Goal: Task Accomplishment & Management: Manage account settings

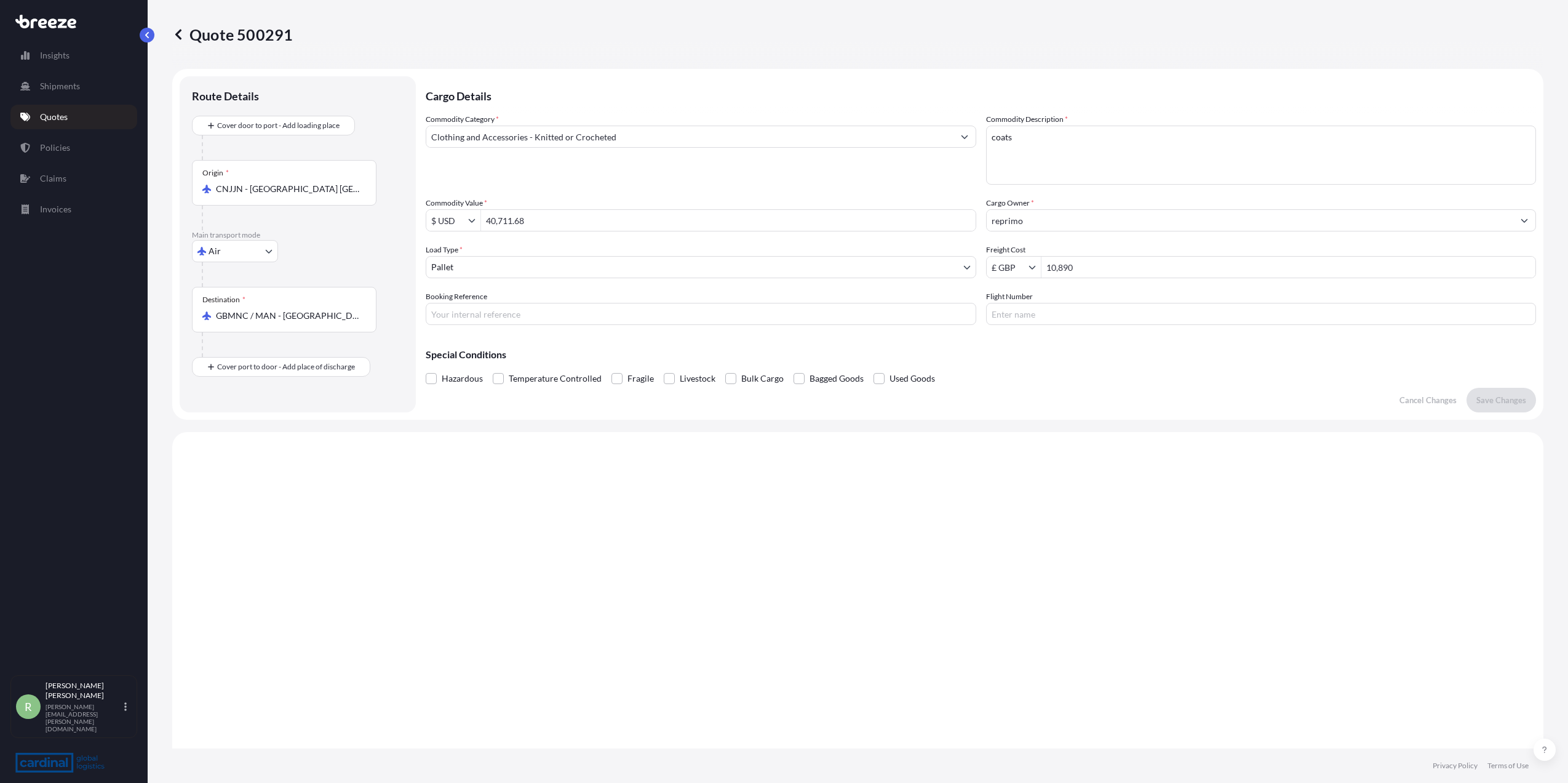
select select "Air"
select select "1"
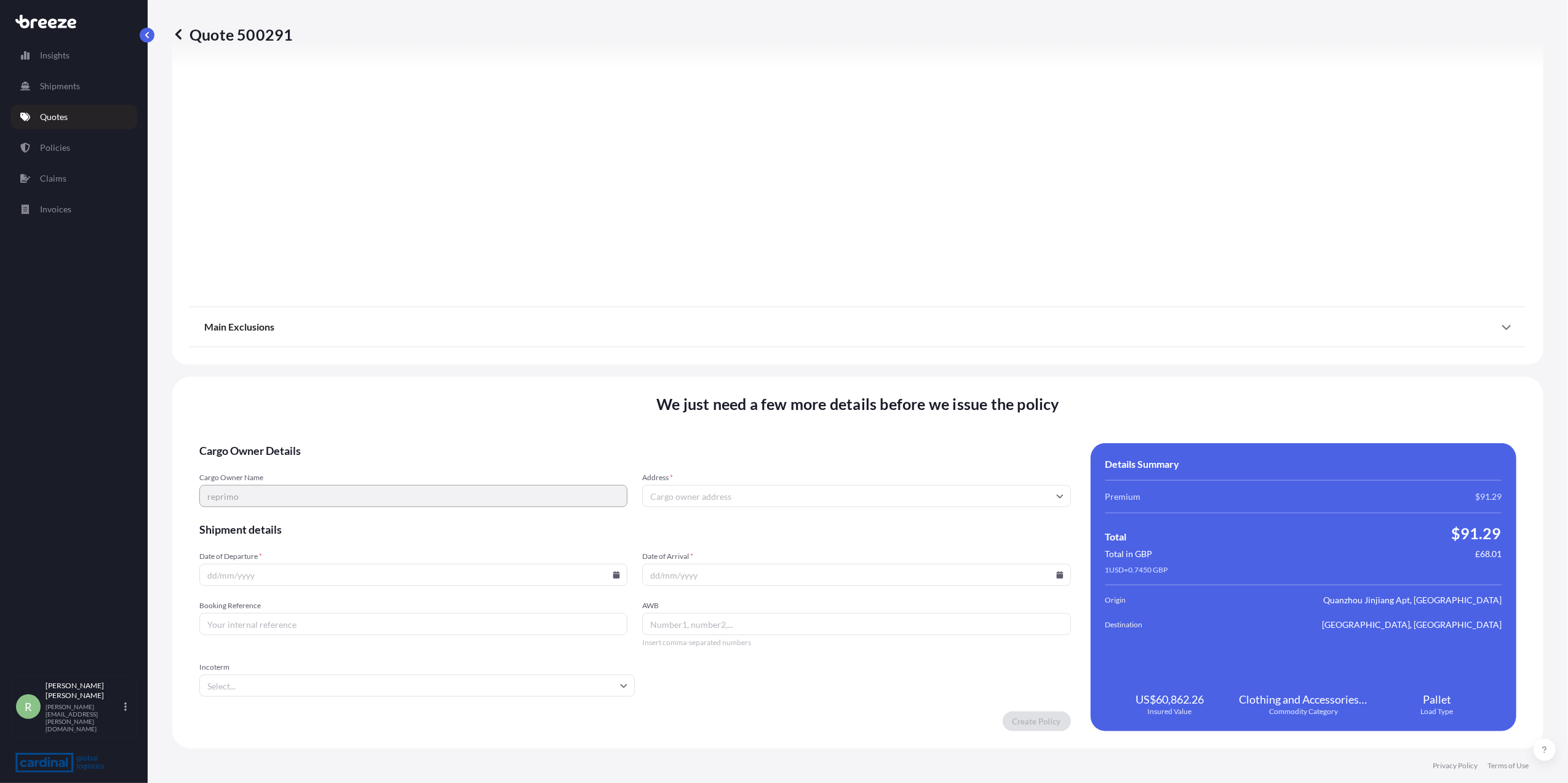
click at [362, 626] on input "Booking Reference" at bounding box center [413, 624] width 428 height 22
paste input "2pia5100009"
type input "2pia5100009"
click at [1213, 339] on div "Main Exclusions" at bounding box center [857, 327] width 1307 height 30
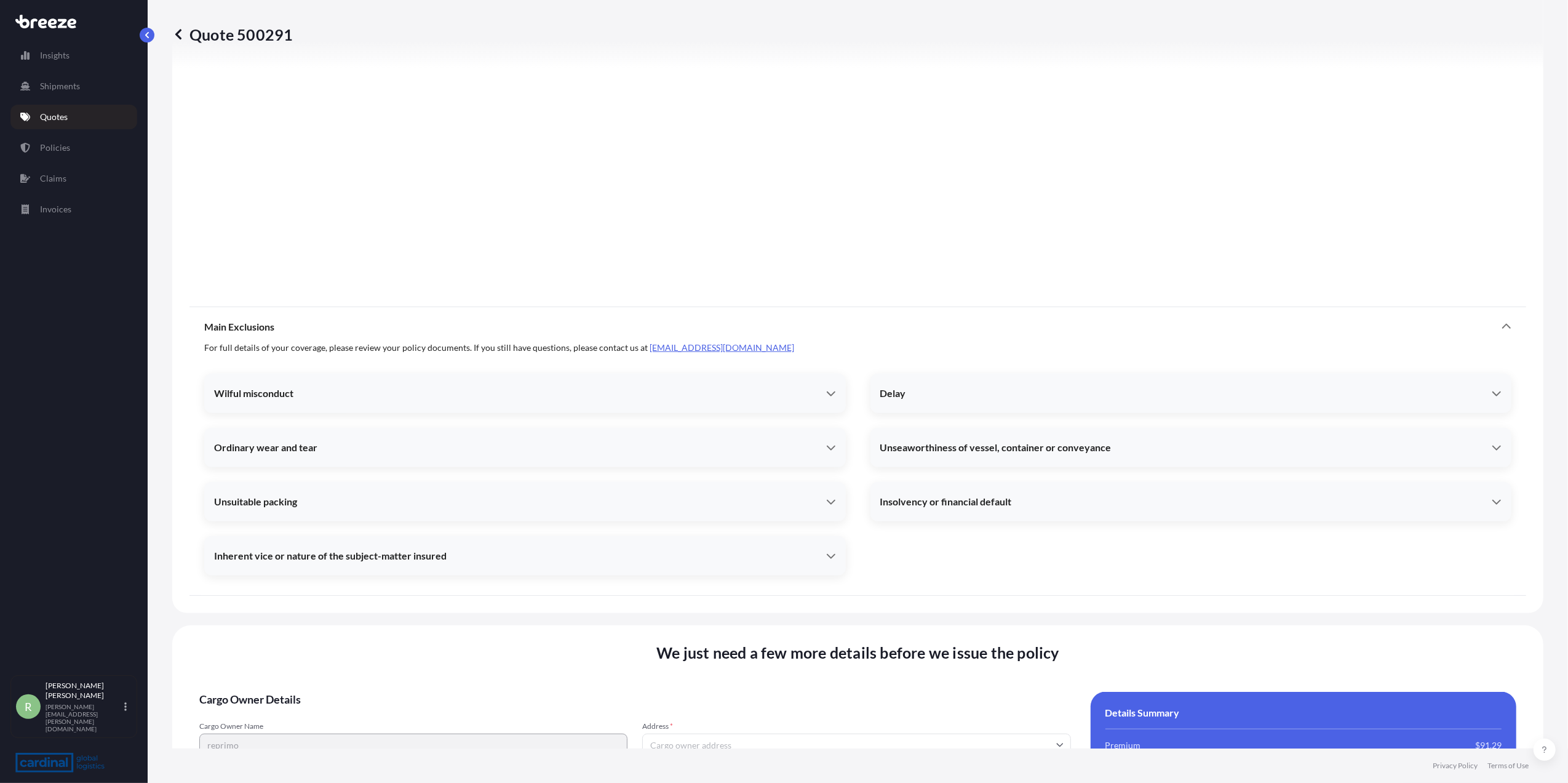
scroll to position [1416, 0]
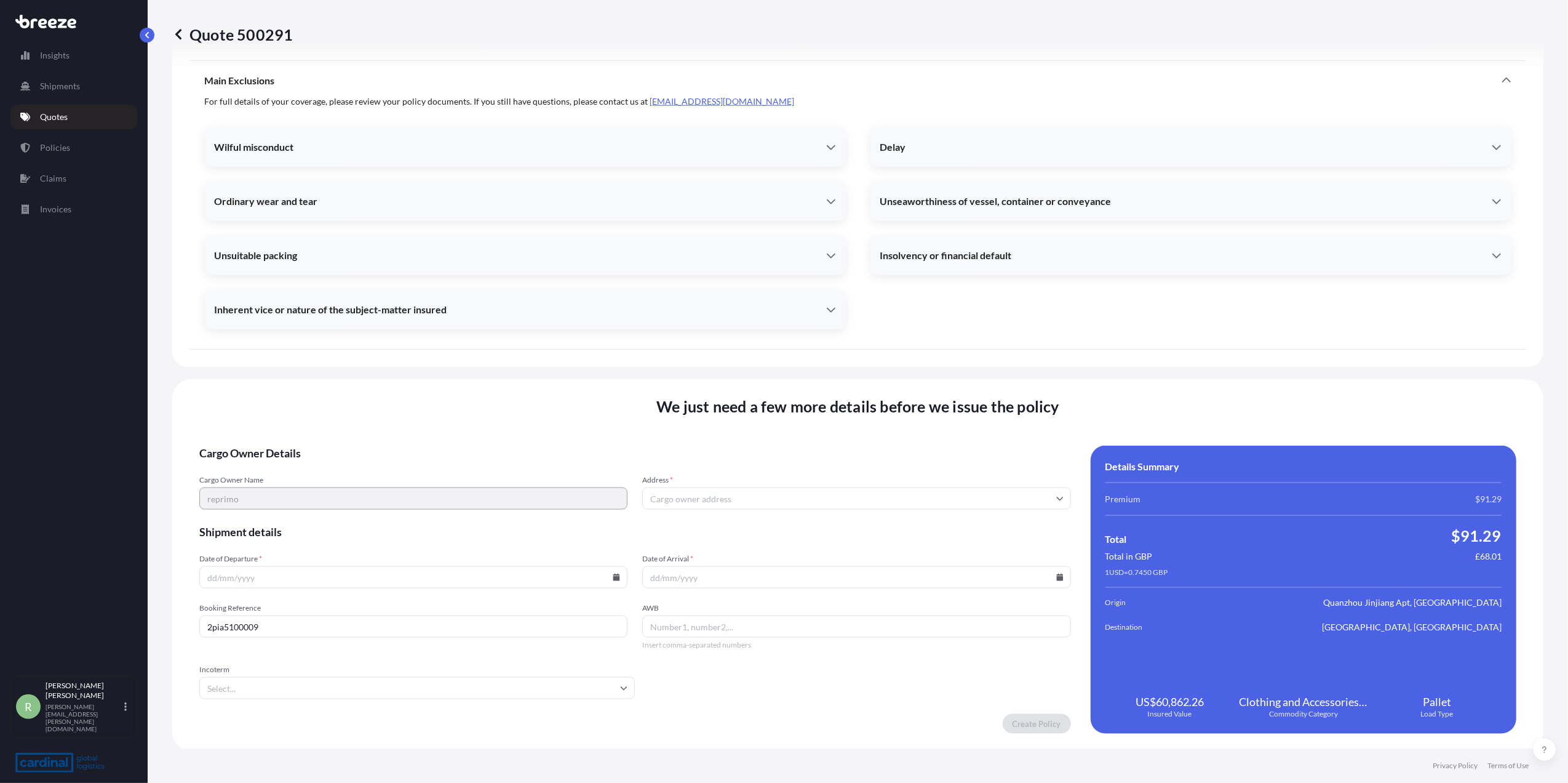
click at [713, 620] on input "AWB" at bounding box center [857, 626] width 428 height 22
paste input "16001227181"
type input "16001227181"
click at [614, 580] on icon at bounding box center [617, 577] width 7 height 7
click at [493, 374] on button at bounding box center [495, 370] width 20 height 20
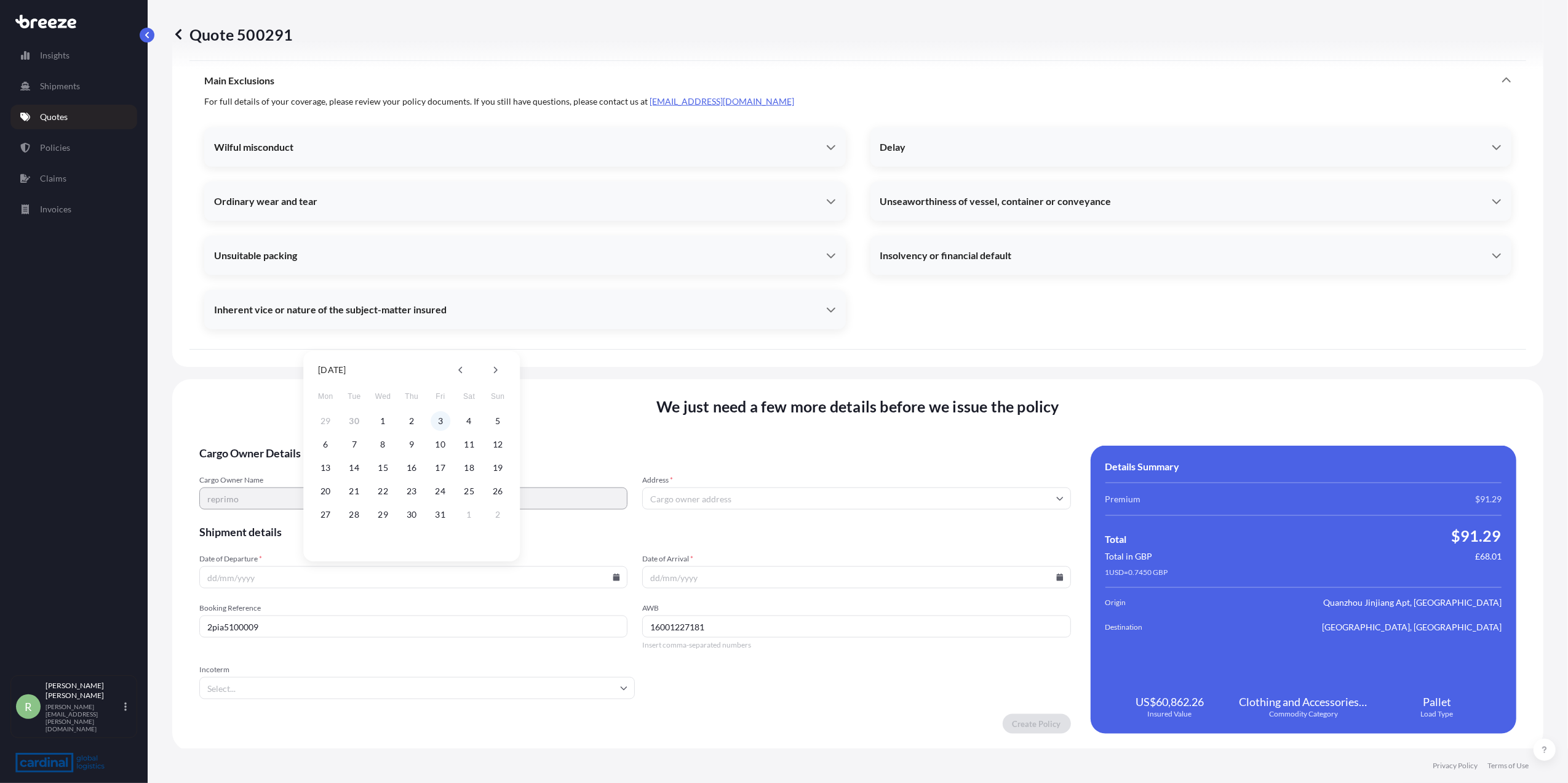
click at [439, 422] on button "3" at bounding box center [441, 421] width 20 height 20
type input "[DATE]"
click at [1056, 577] on input "Date of Arrival *" at bounding box center [857, 577] width 428 height 22
click at [1056, 578] on icon at bounding box center [1060, 577] width 7 height 7
click at [766, 444] on div "8 9 10 11 12 13 14" at bounding box center [851, 444] width 197 height 22
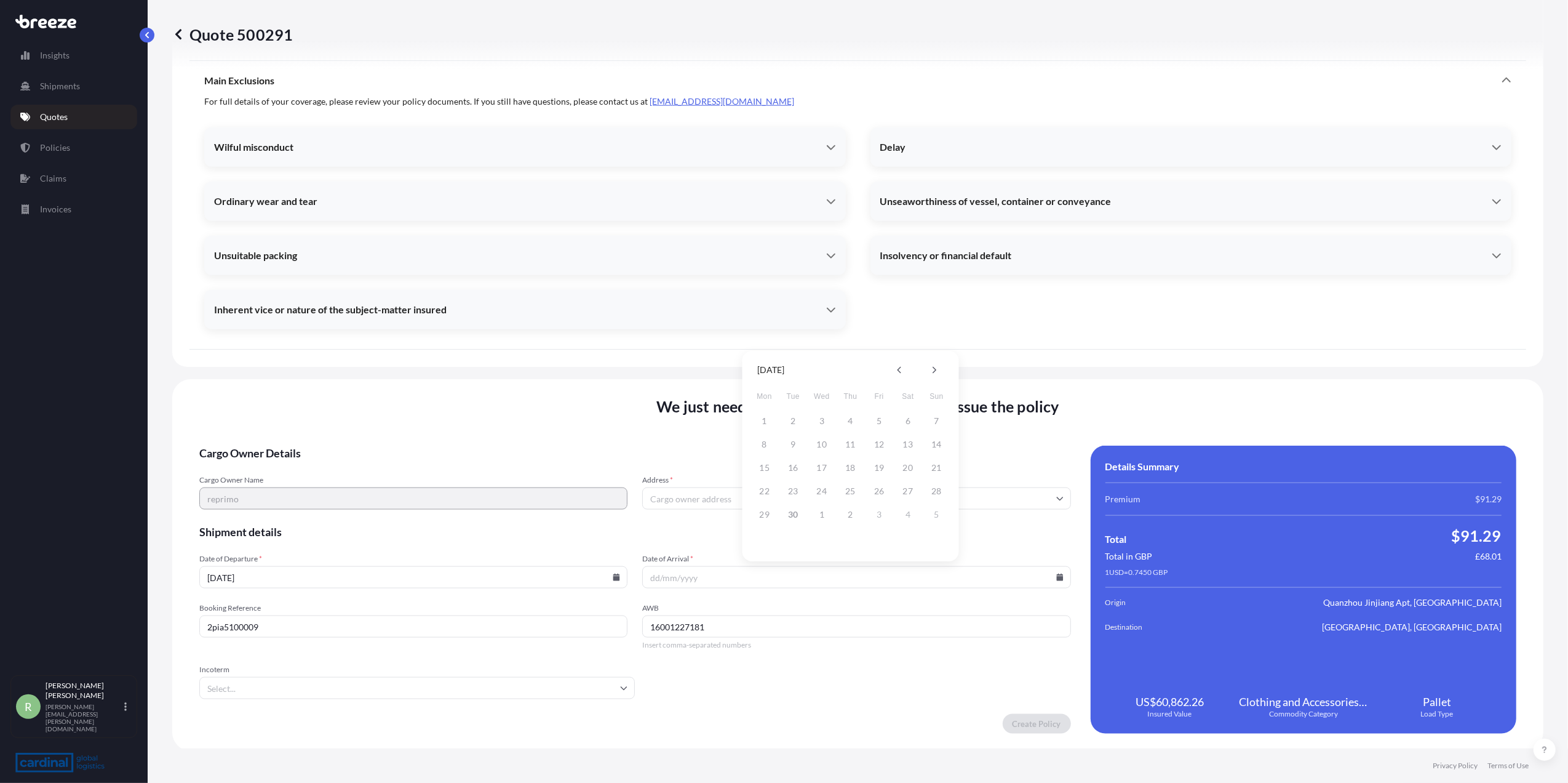
click at [763, 444] on div "8 9 10 11 12 13 14" at bounding box center [851, 444] width 197 height 22
click at [933, 373] on icon at bounding box center [935, 370] width 5 height 7
click at [820, 444] on button "8" at bounding box center [822, 444] width 20 height 20
type input "[DATE]"
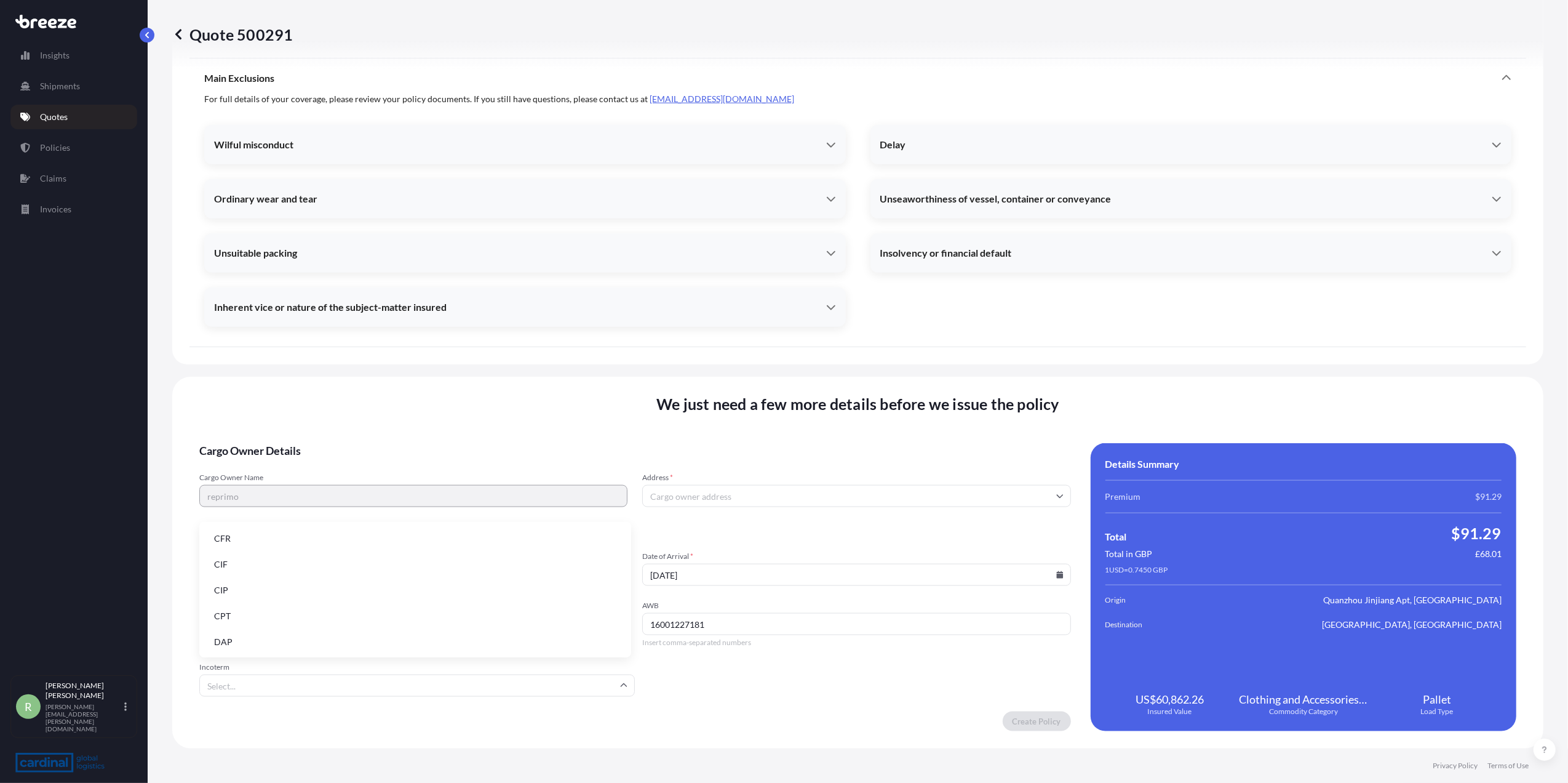
click at [418, 694] on input "Incoterm" at bounding box center [417, 685] width 436 height 22
click at [325, 682] on input "Incoterm" at bounding box center [417, 685] width 436 height 22
type input "ex"
click at [222, 710] on li "EXW" at bounding box center [415, 718] width 422 height 23
click at [796, 500] on input "Address *" at bounding box center [857, 495] width 428 height 22
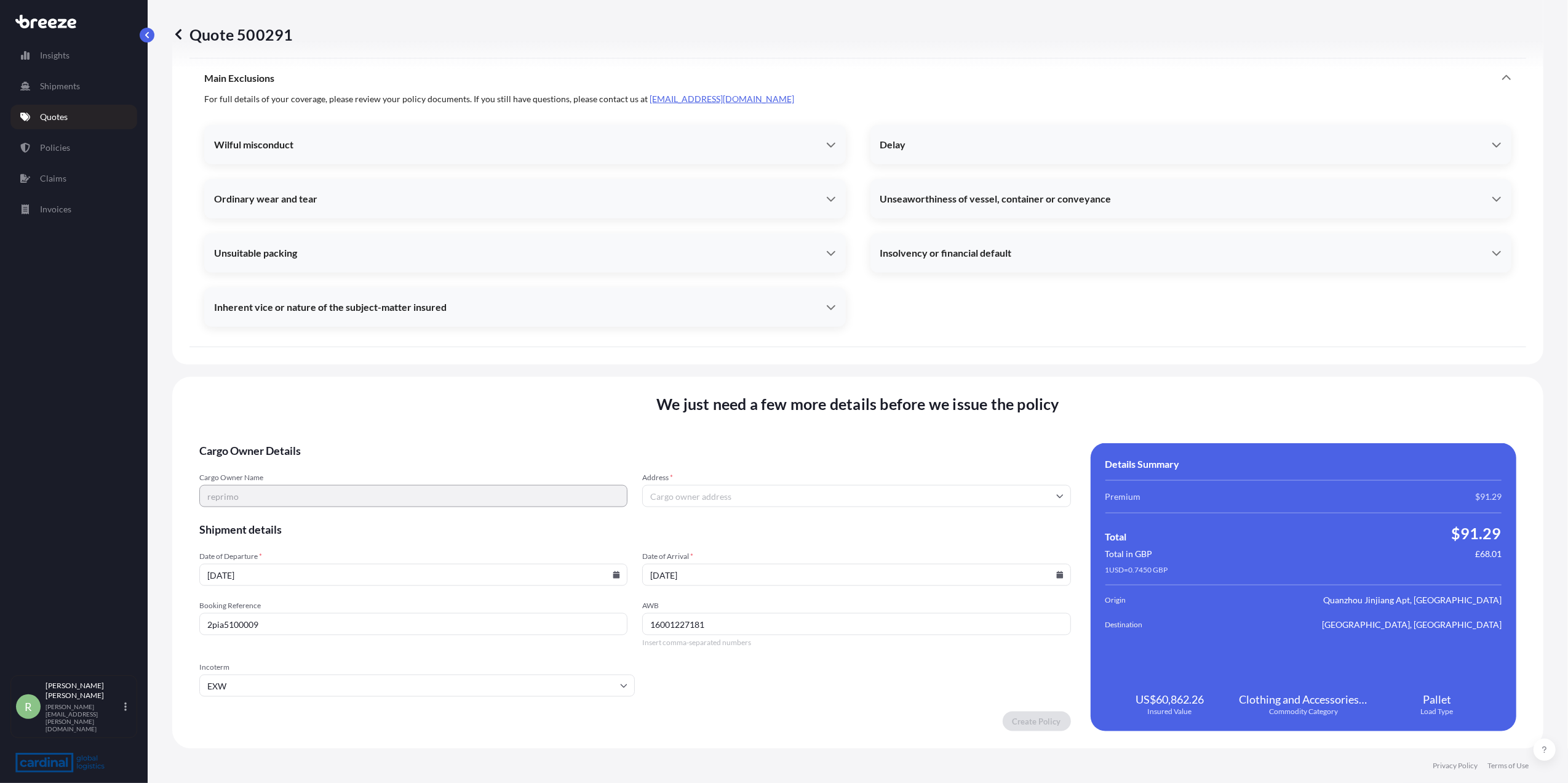
click at [694, 498] on input "Address *" at bounding box center [857, 495] width 428 height 22
paste input "[STREET_ADDRESS]"
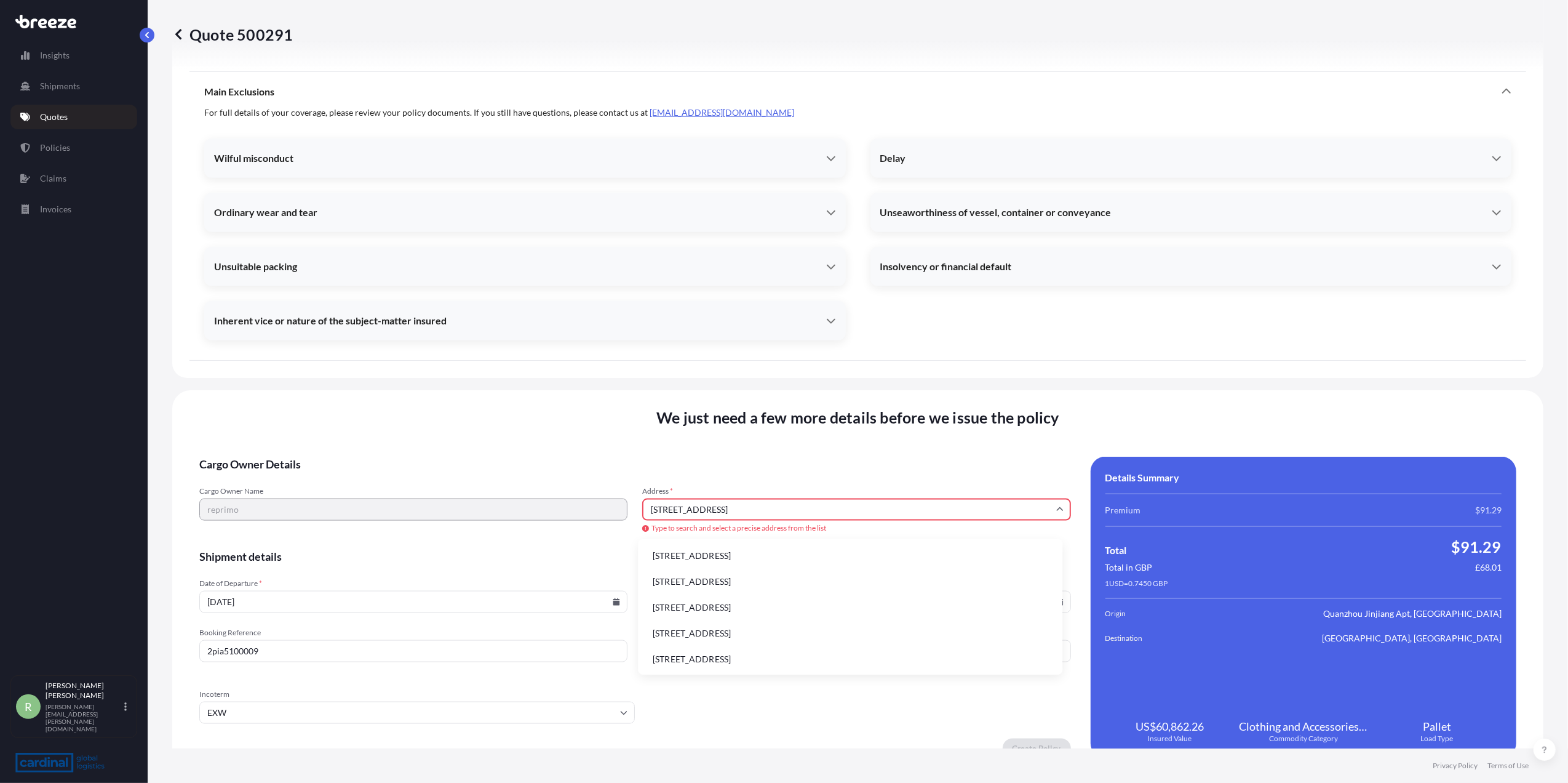
click at [733, 549] on li "[STREET_ADDRESS]" at bounding box center [850, 556] width 414 height 23
type input "[STREET_ADDRESS]"
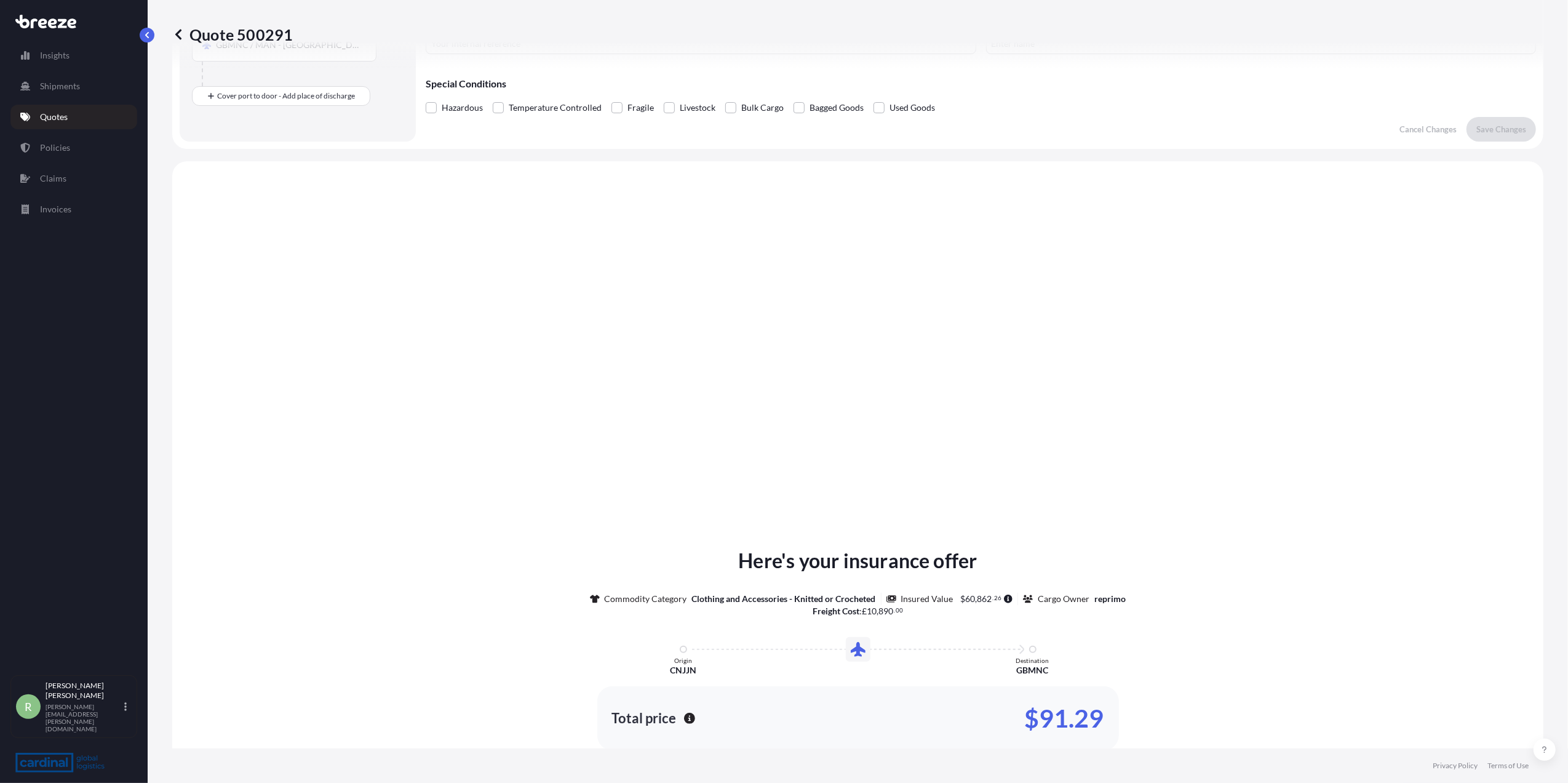
scroll to position [599, 0]
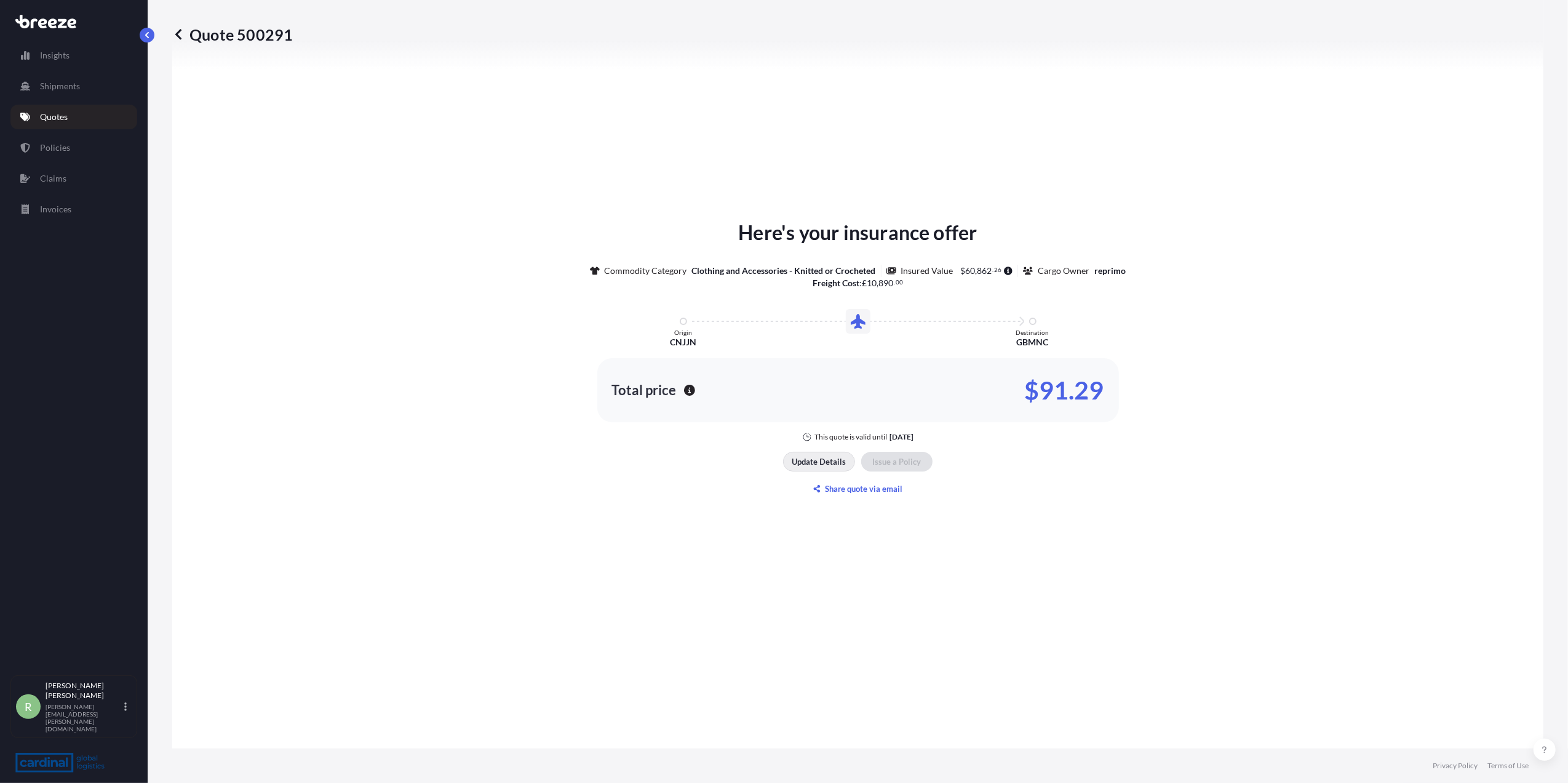
click at [803, 461] on p "Update Details" at bounding box center [819, 461] width 54 height 12
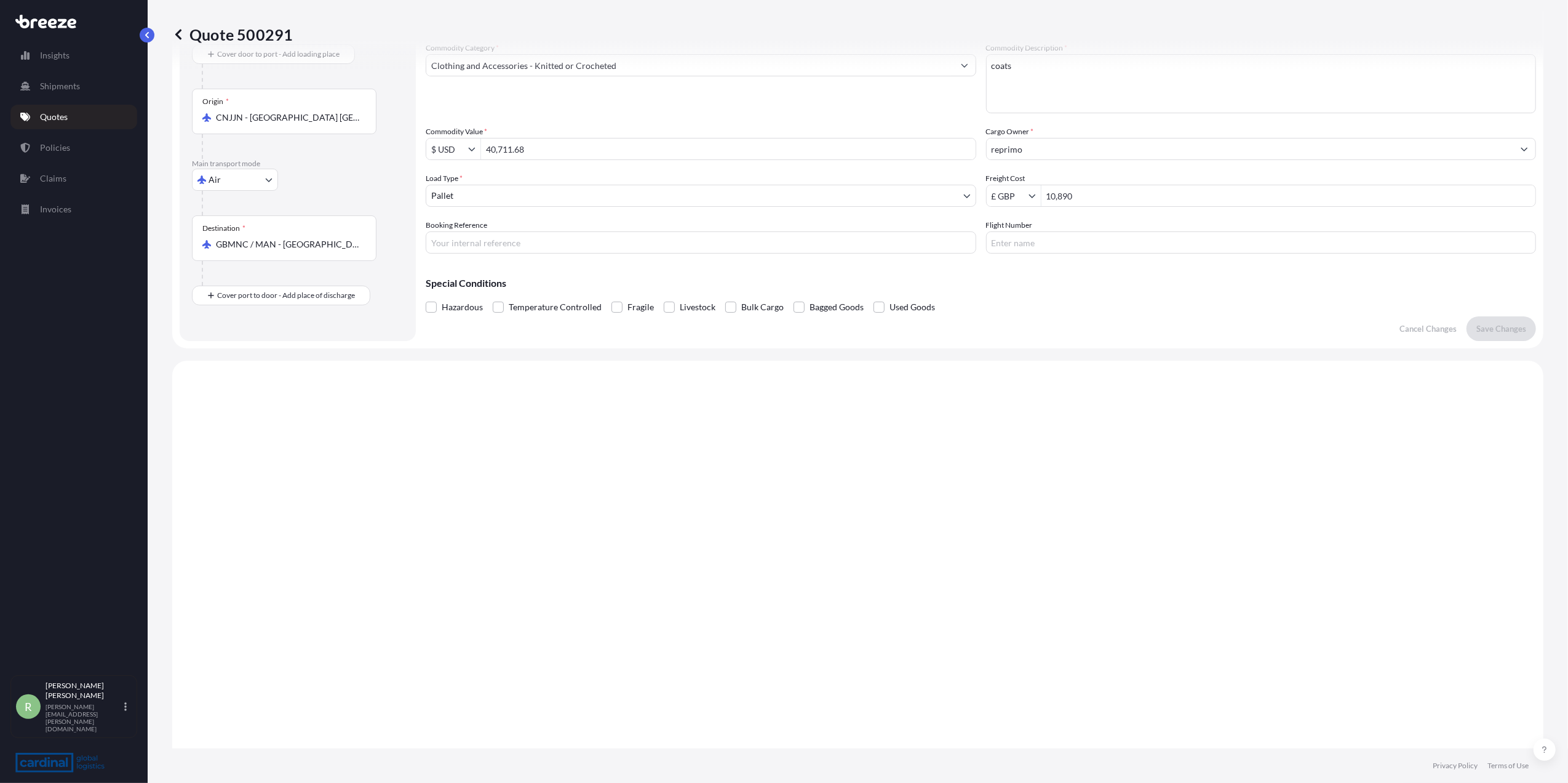
scroll to position [20, 0]
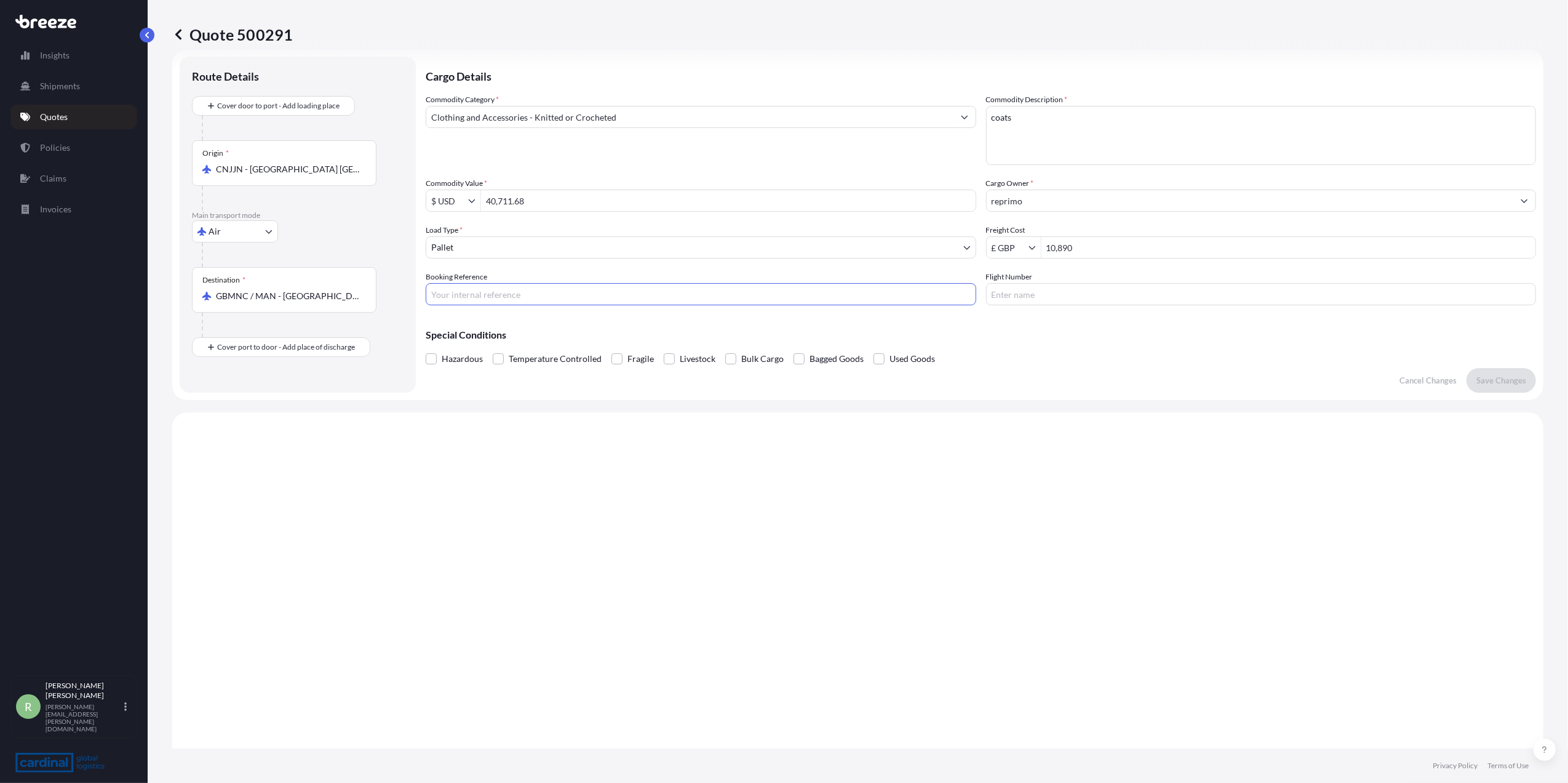
click at [570, 303] on input "Booking Reference" at bounding box center [701, 293] width 551 height 22
click at [533, 291] on input "Booking Reference" at bounding box center [701, 293] width 551 height 22
paste input "2pia5100009"
type input "2pia5100009"
click at [1489, 383] on p "Save Changes" at bounding box center [1501, 380] width 50 height 12
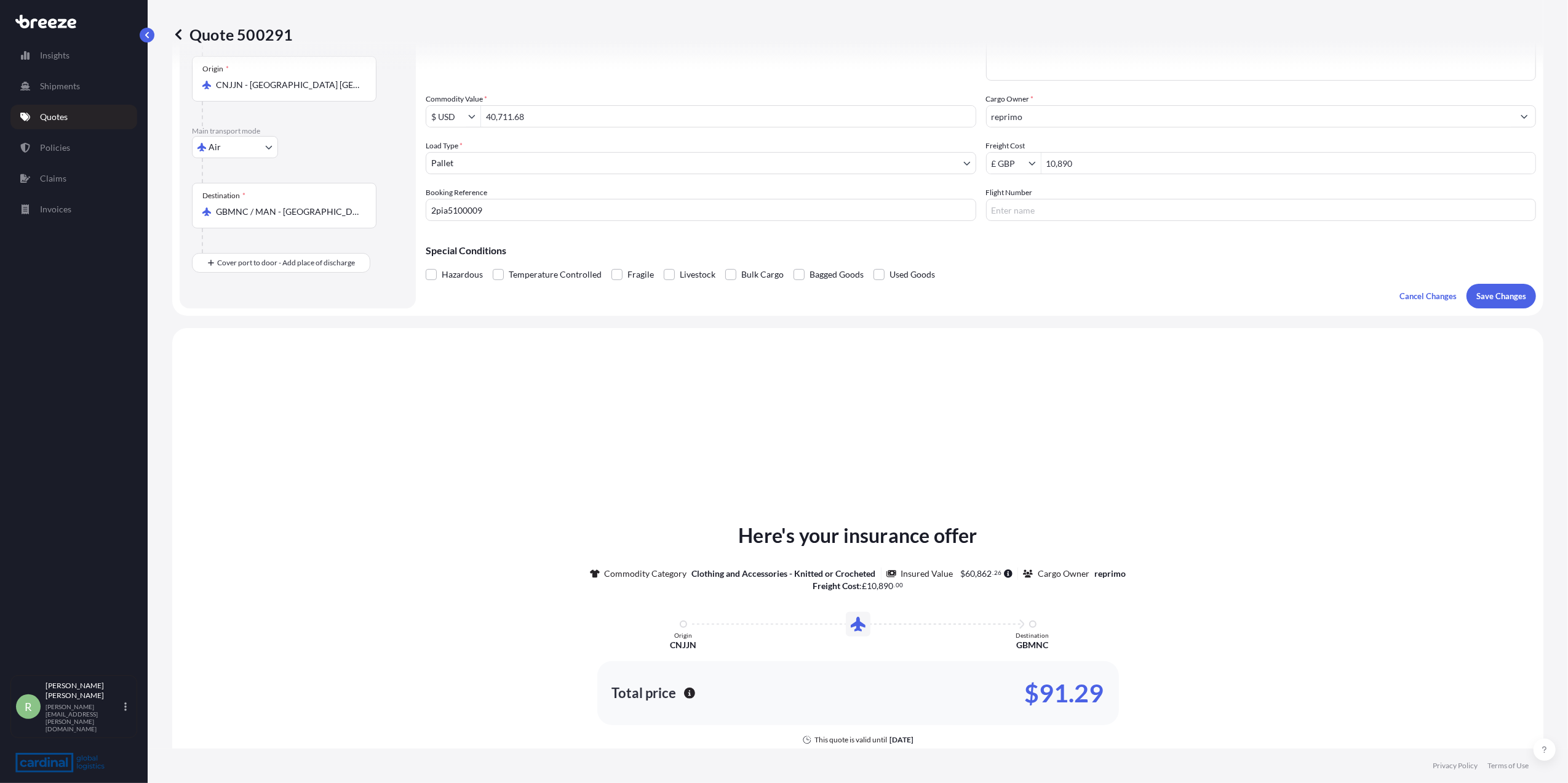
scroll to position [371, 0]
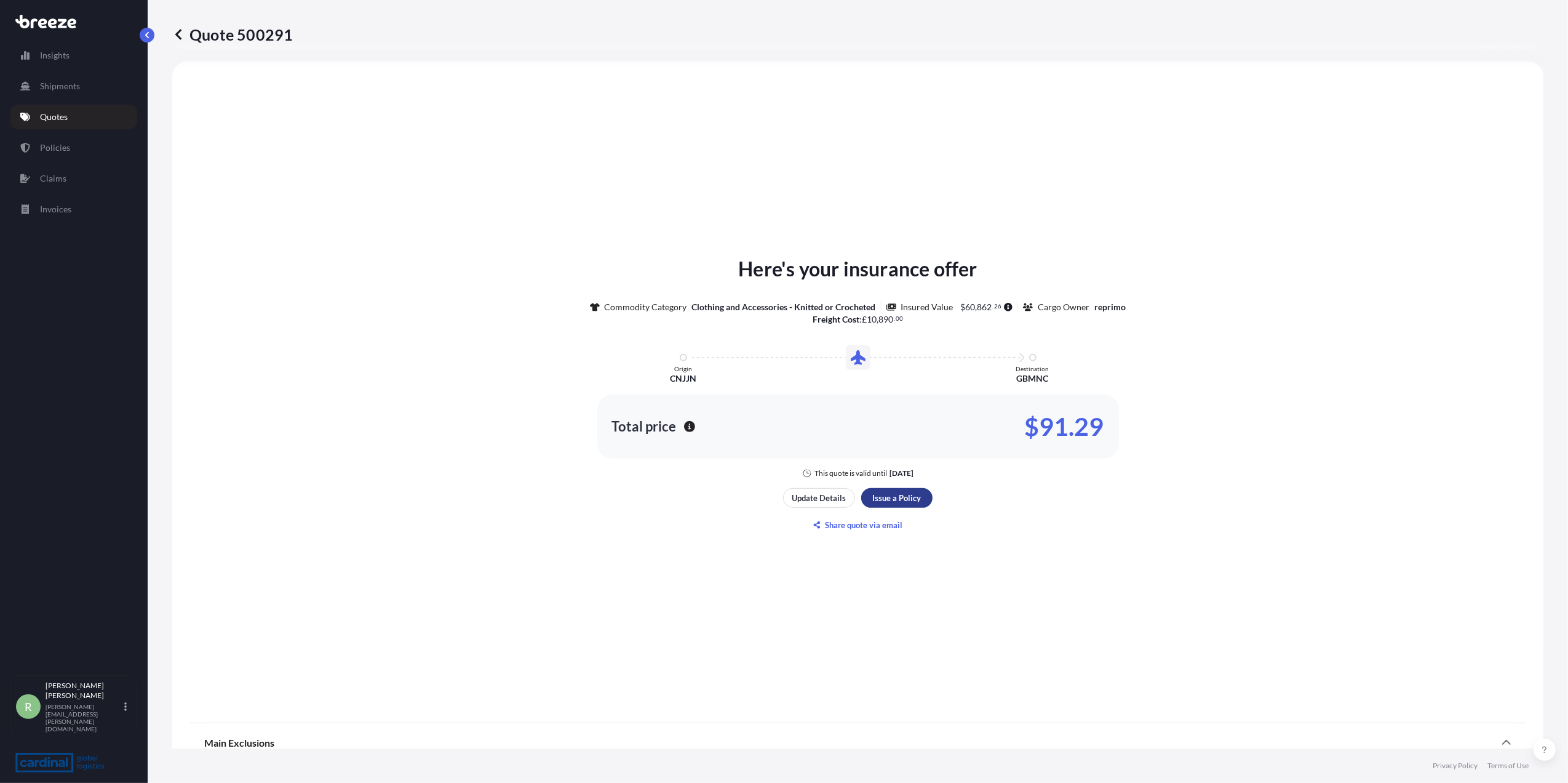
select select "Air"
select select "1"
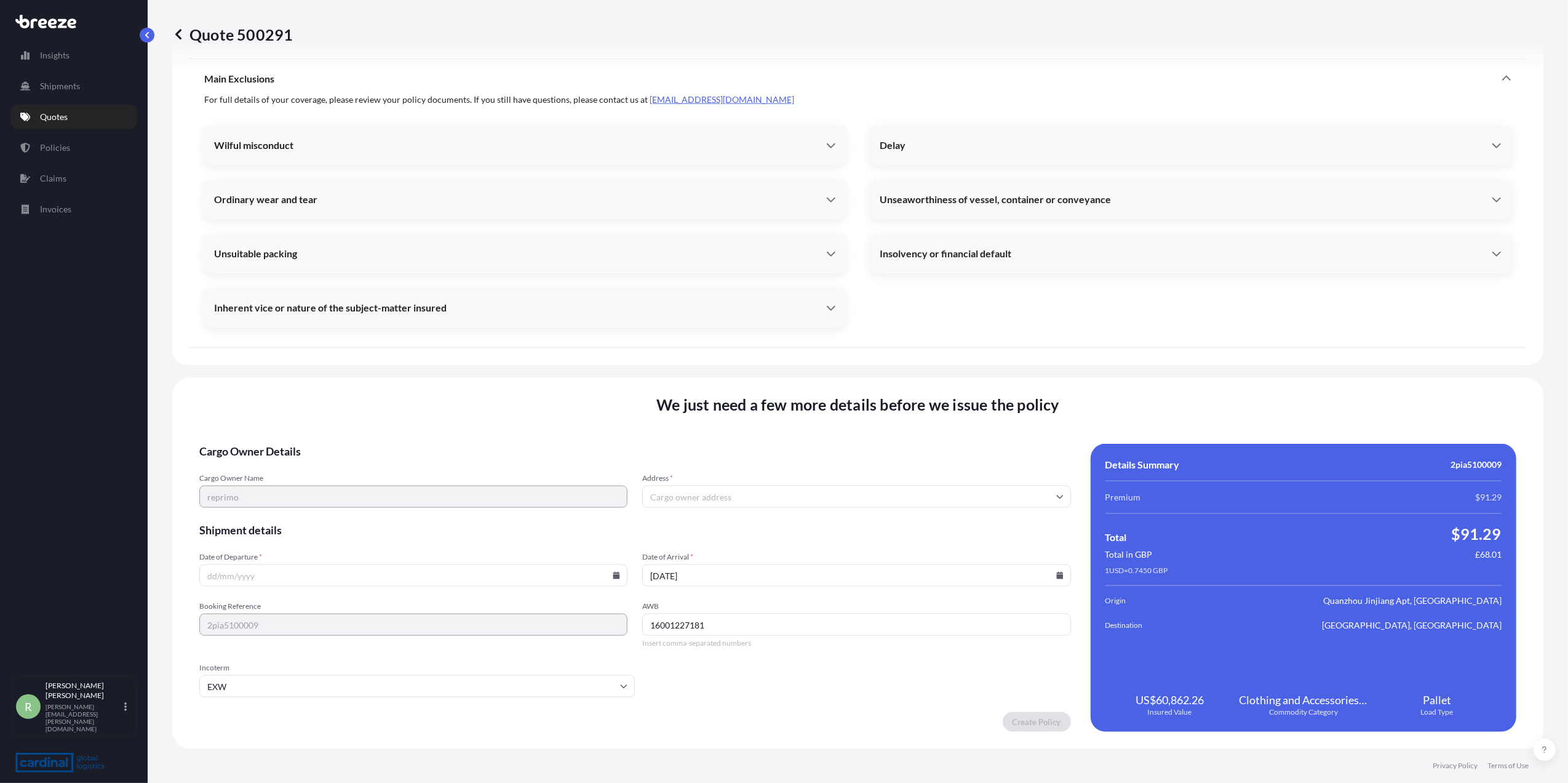
scroll to position [1419, 0]
click at [719, 501] on input "Address *" at bounding box center [857, 495] width 428 height 22
click at [704, 492] on input "Address *" at bounding box center [857, 495] width 428 height 22
paste input "[STREET_ADDRESS]"
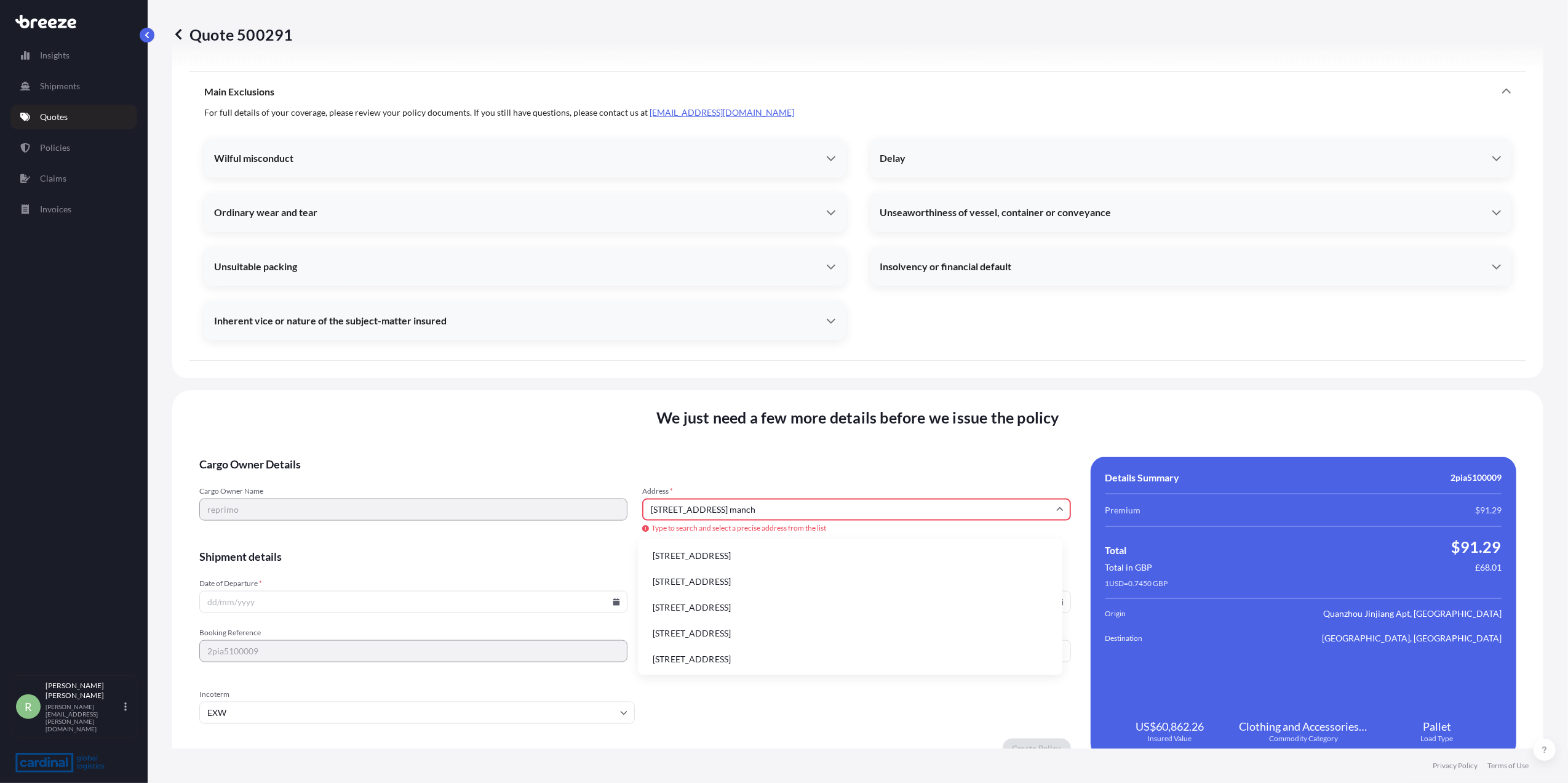
click at [722, 554] on li "[STREET_ADDRESS]" at bounding box center [850, 556] width 414 height 23
type input "[STREET_ADDRESS]"
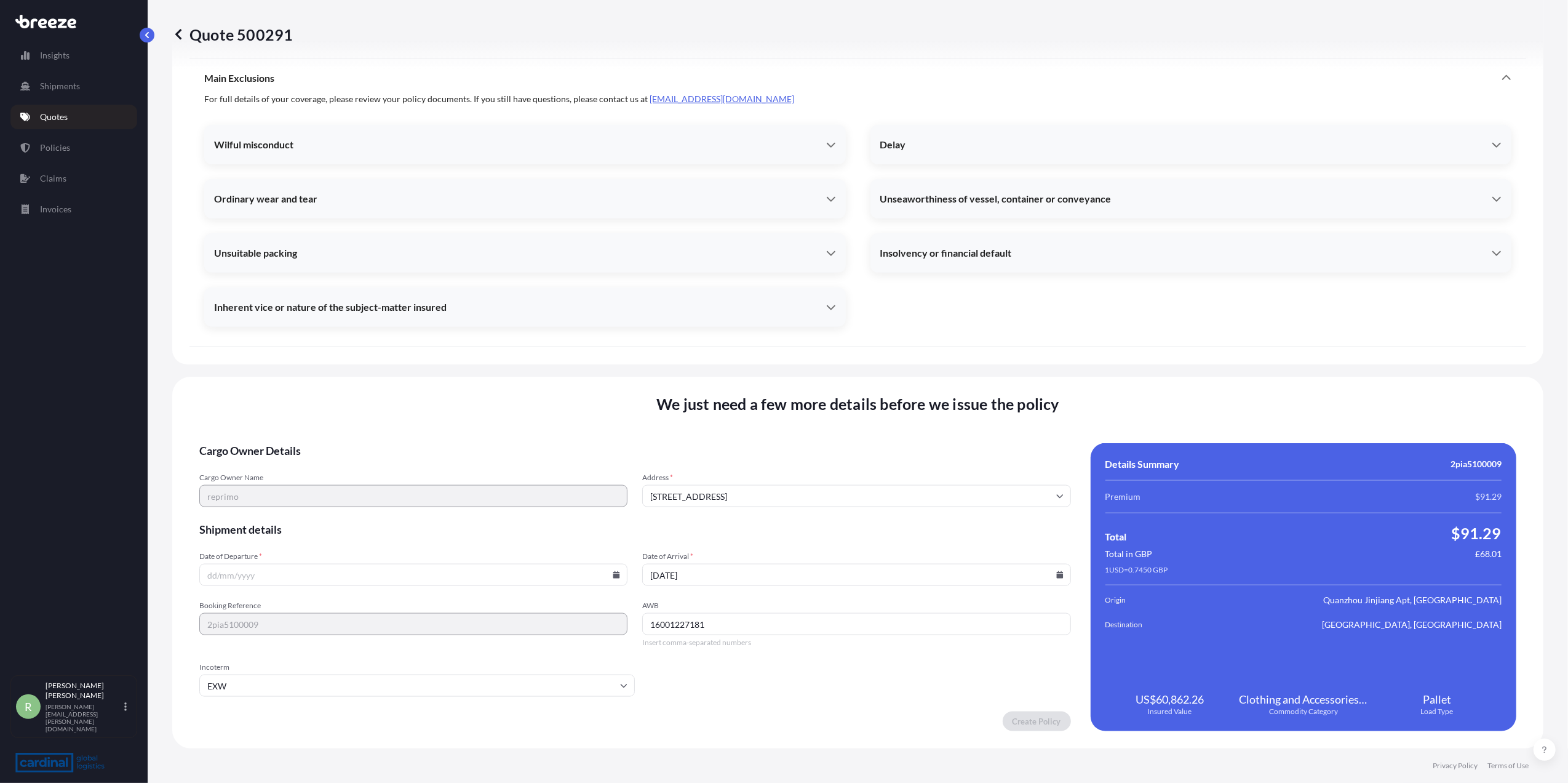
click at [615, 577] on icon at bounding box center [617, 575] width 7 height 7
click at [495, 364] on icon at bounding box center [495, 367] width 5 height 7
click at [444, 423] on button "3" at bounding box center [441, 419] width 20 height 20
type input "[DATE]"
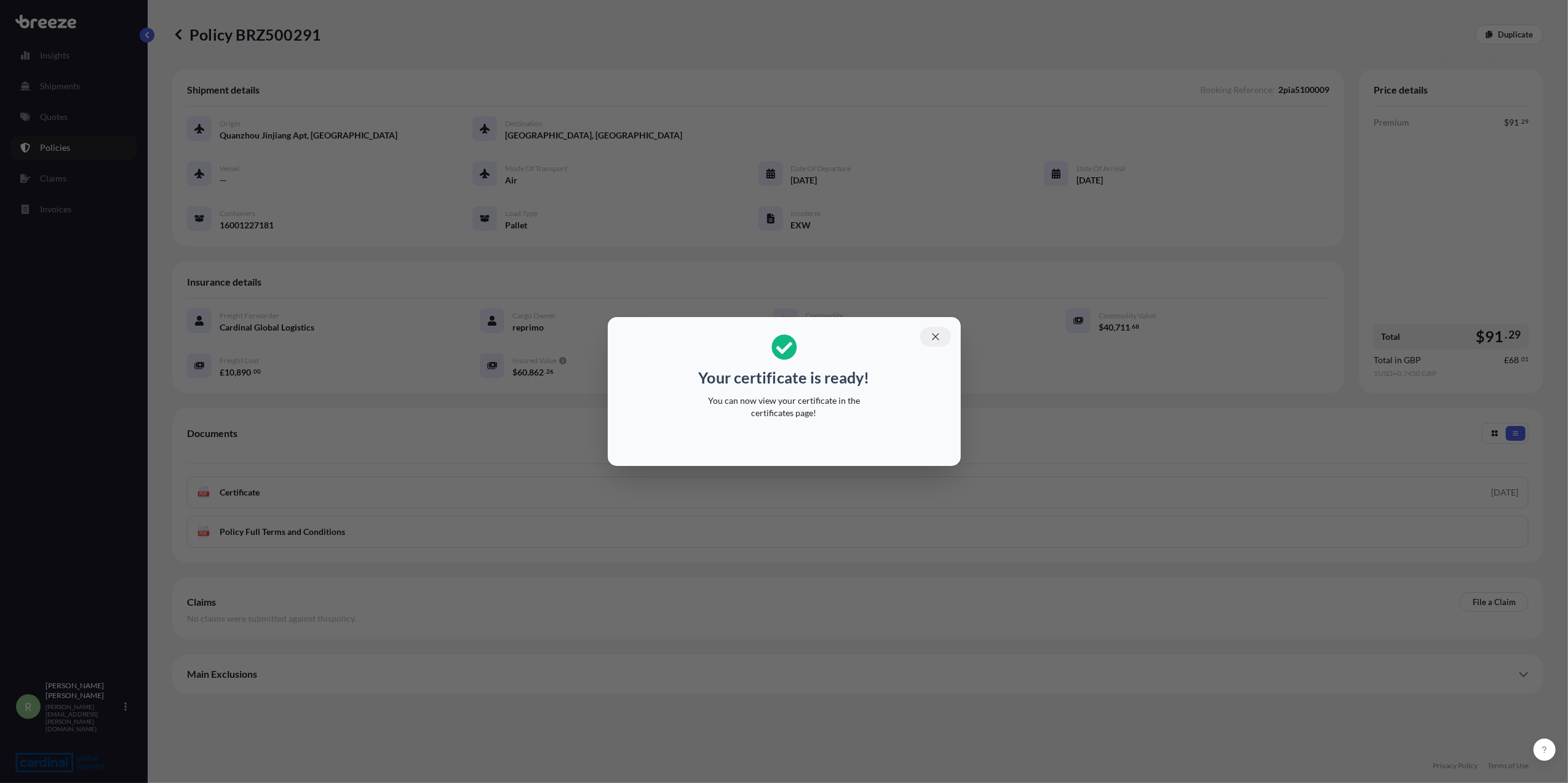
click at [935, 344] on button "button" at bounding box center [935, 337] width 30 height 20
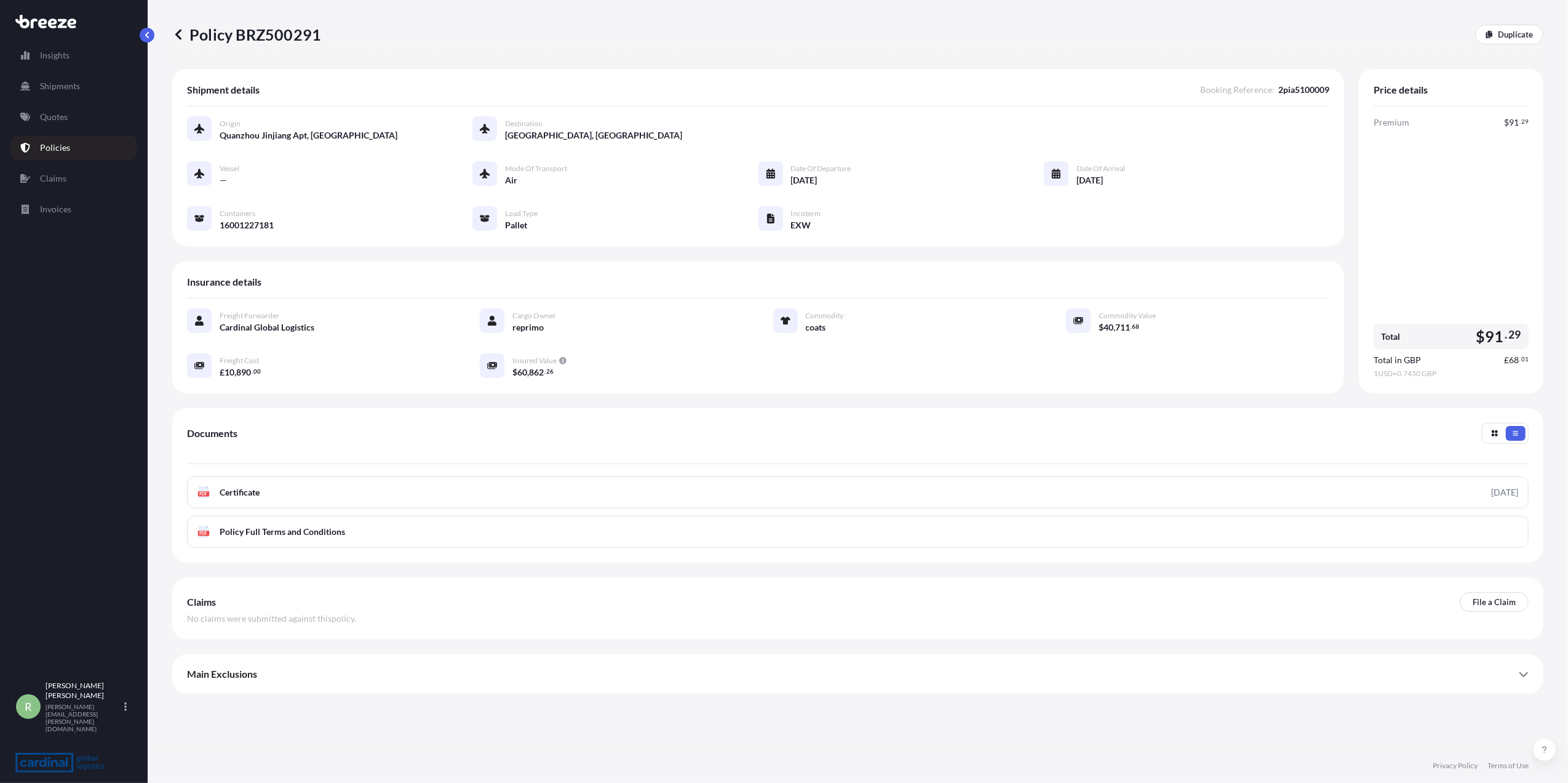
click at [45, 145] on p "Policies" at bounding box center [55, 147] width 30 height 12
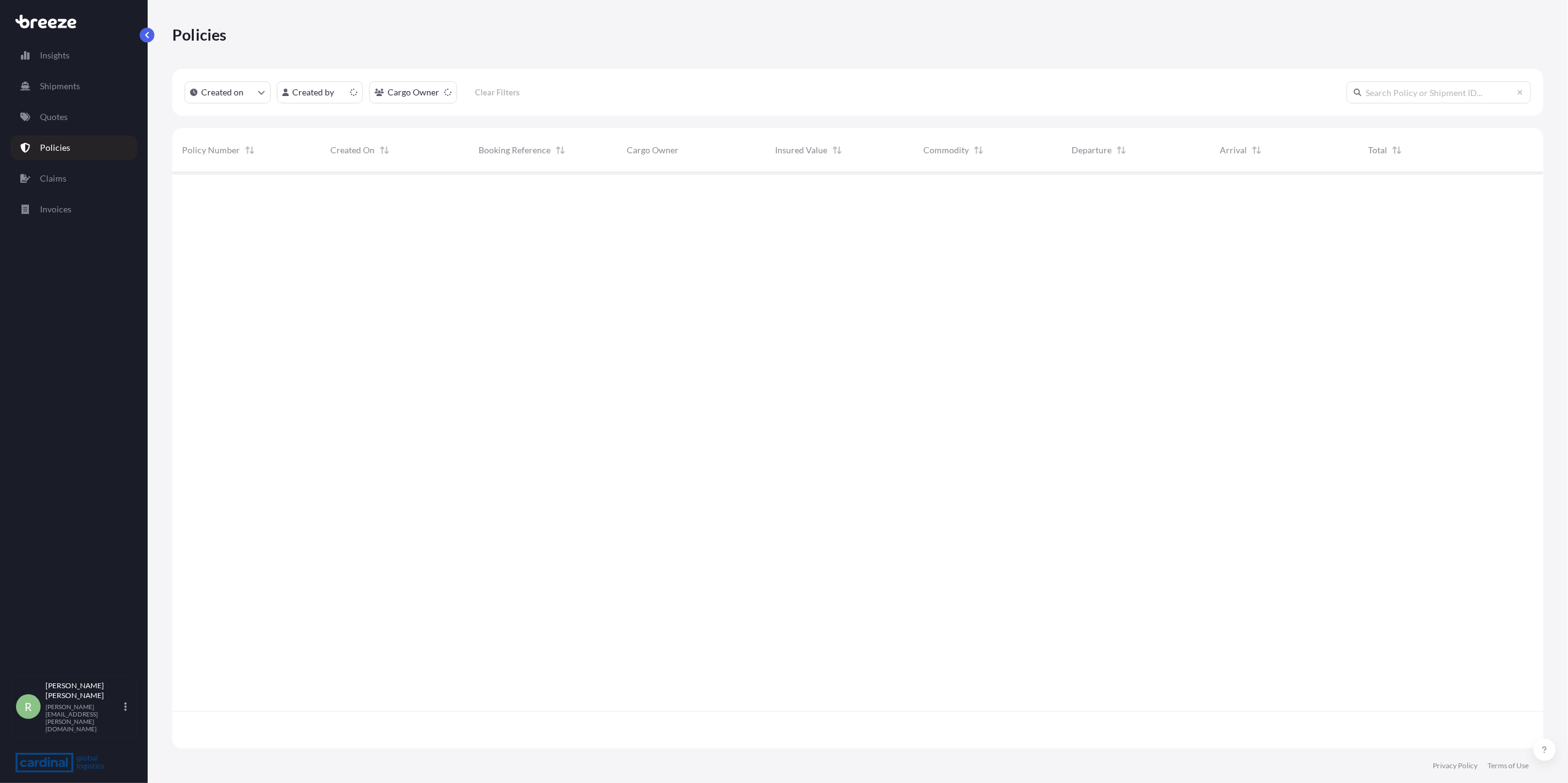
scroll to position [570, 1359]
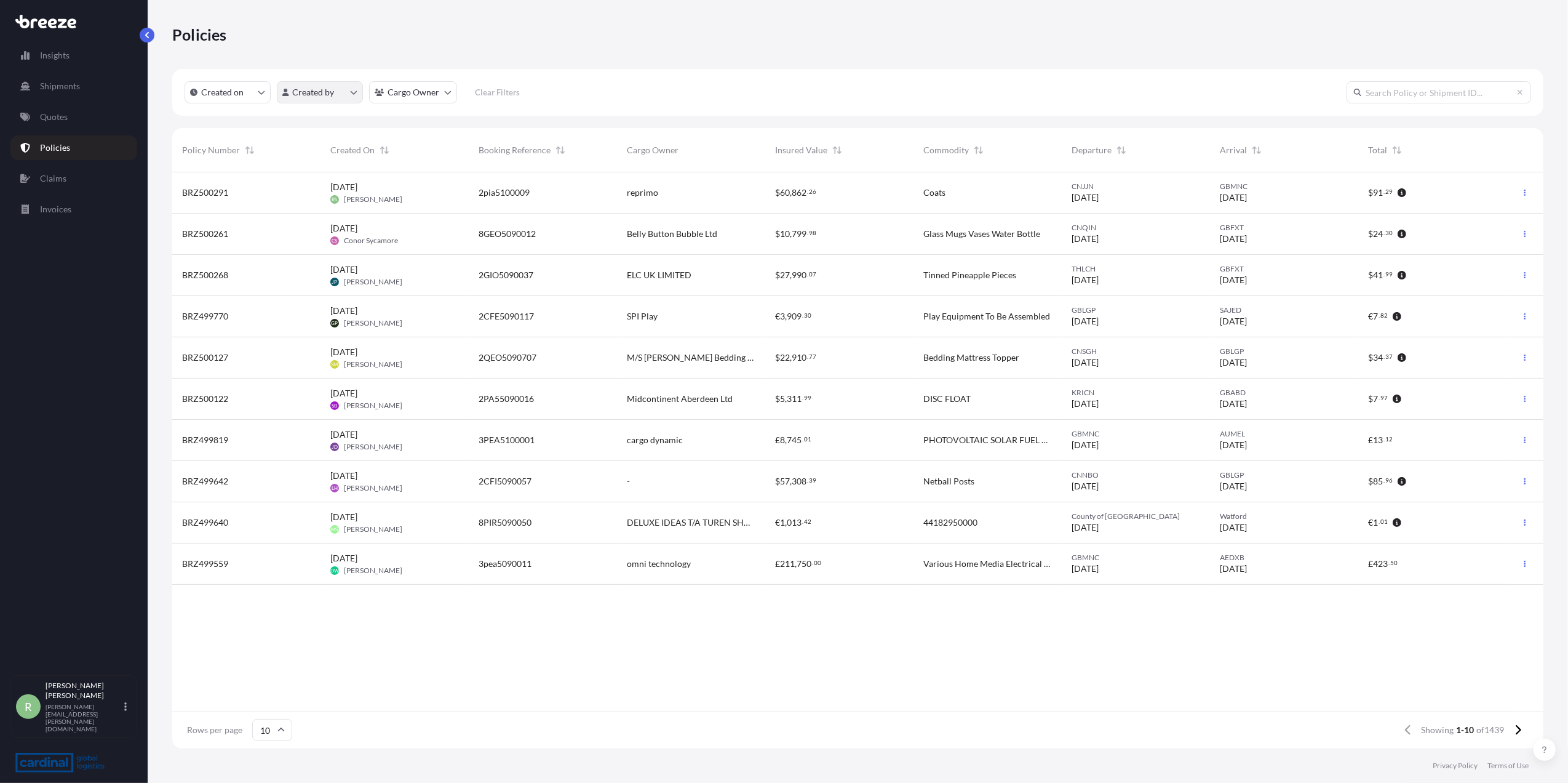
click at [331, 96] on html "Insights Shipments Quotes Policies Claims Invoices R [PERSON_NAME] Stuart [EMAI…" at bounding box center [784, 391] width 1568 height 783
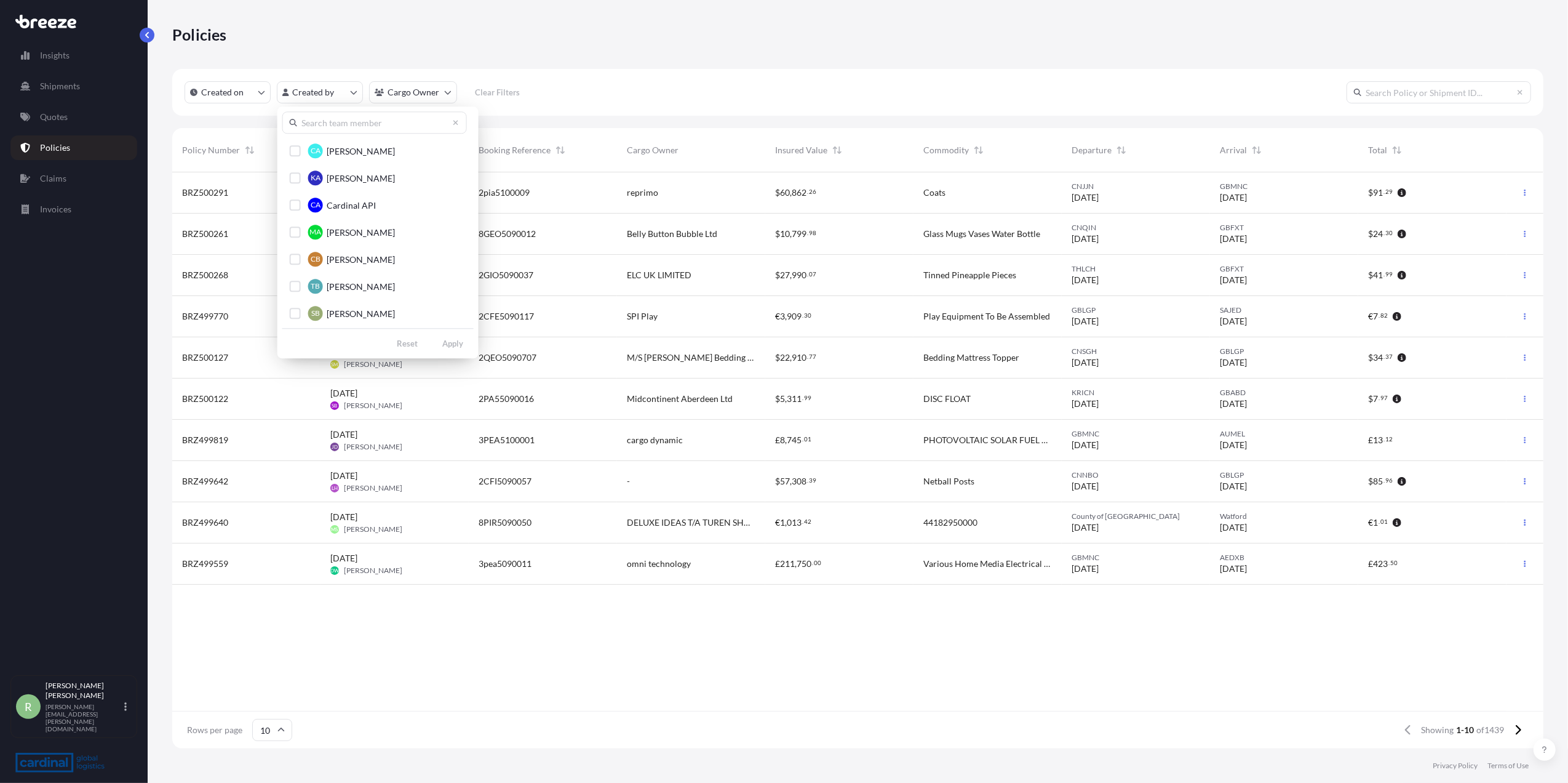
click at [306, 128] on input "text" at bounding box center [375, 122] width 185 height 22
type input "[PERSON_NAME]"
click at [301, 202] on button "RS [PERSON_NAME]" at bounding box center [375, 205] width 185 height 25
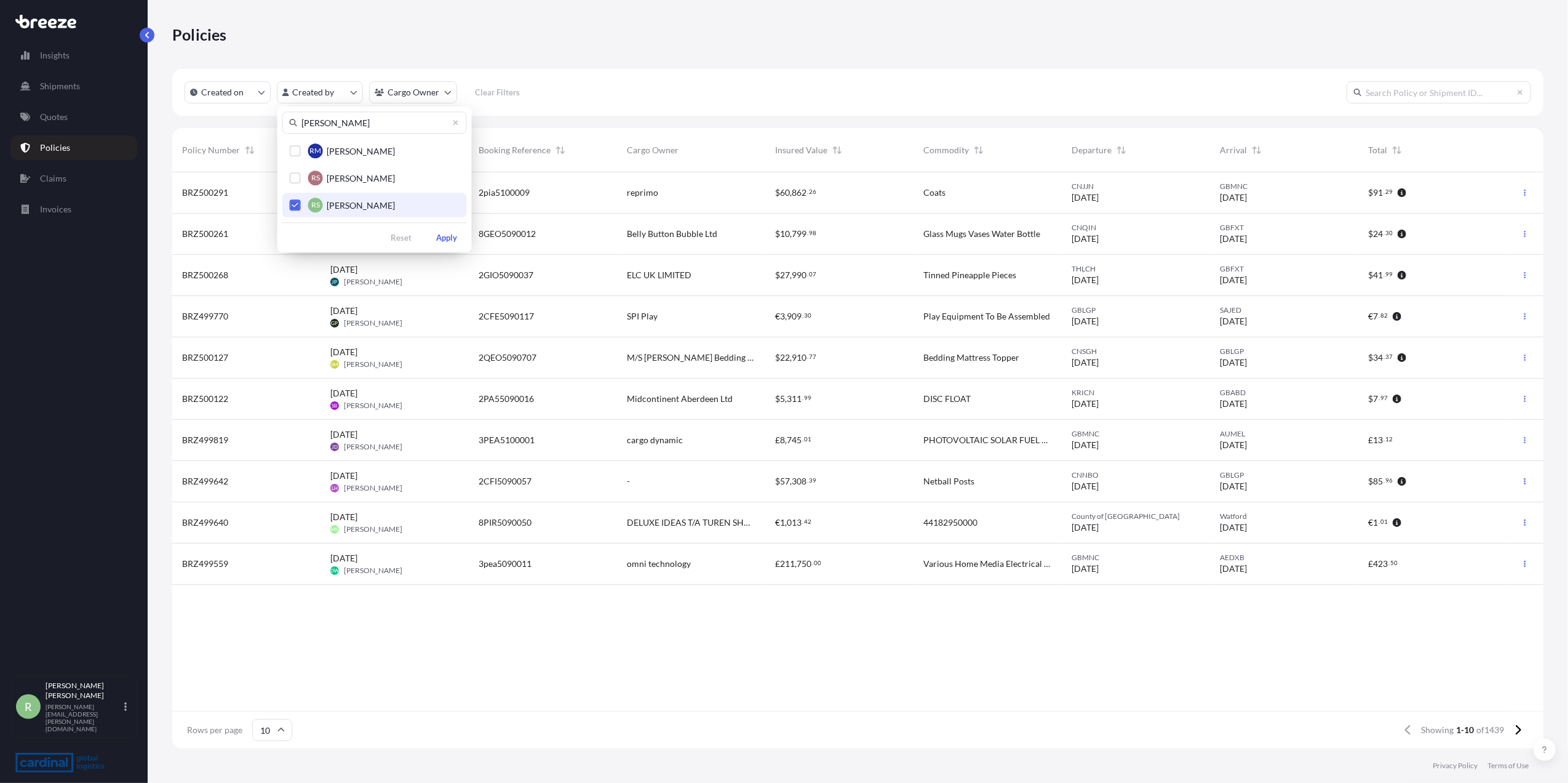
click at [451, 247] on div "[PERSON_NAME] [PERSON_NAME] [PERSON_NAME] [PERSON_NAME] [PERSON_NAME] Reset App…" at bounding box center [375, 179] width 194 height 146
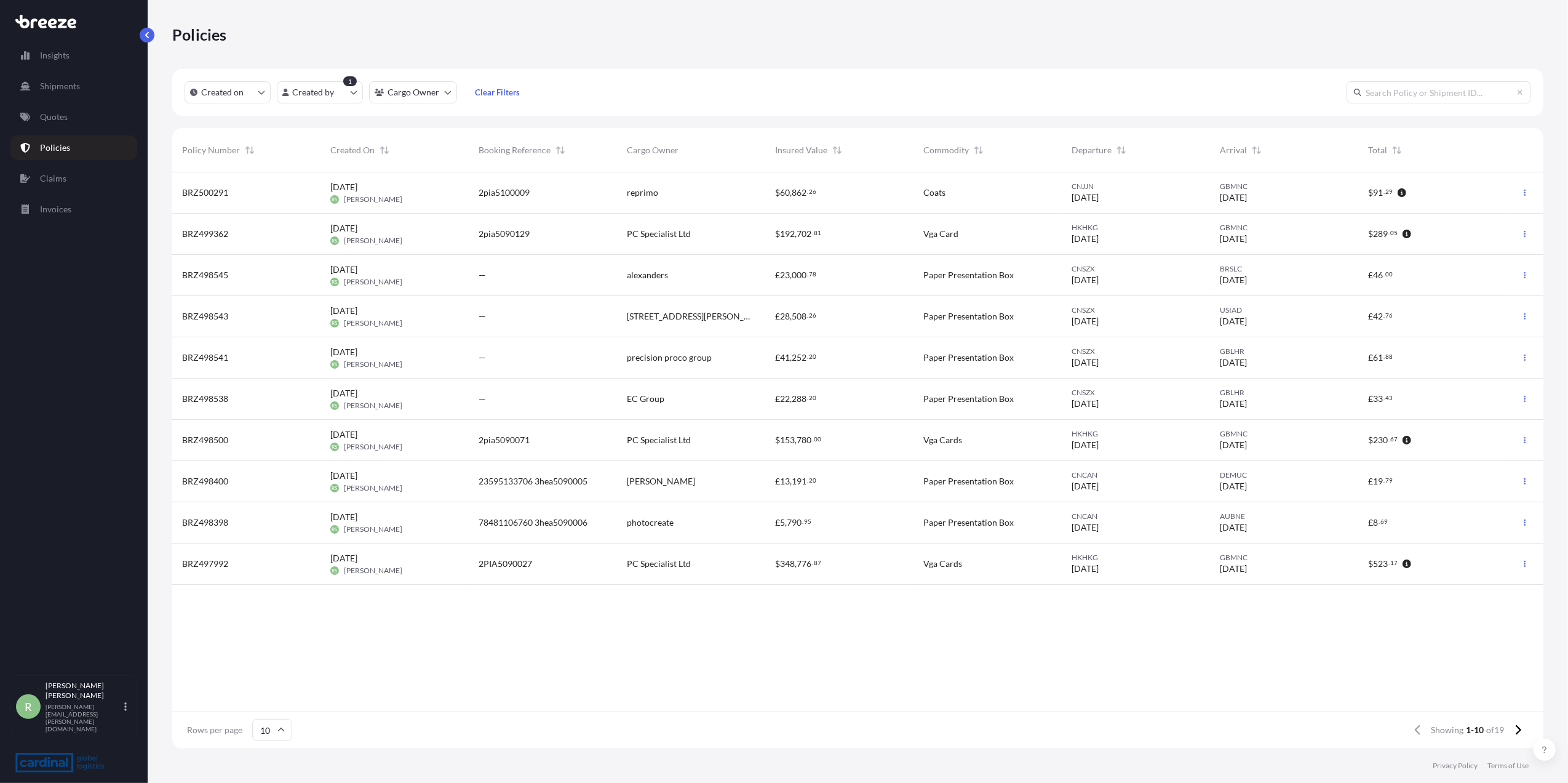
click at [867, 186] on div "$ 60 , 862 . 26" at bounding box center [839, 192] width 128 height 12
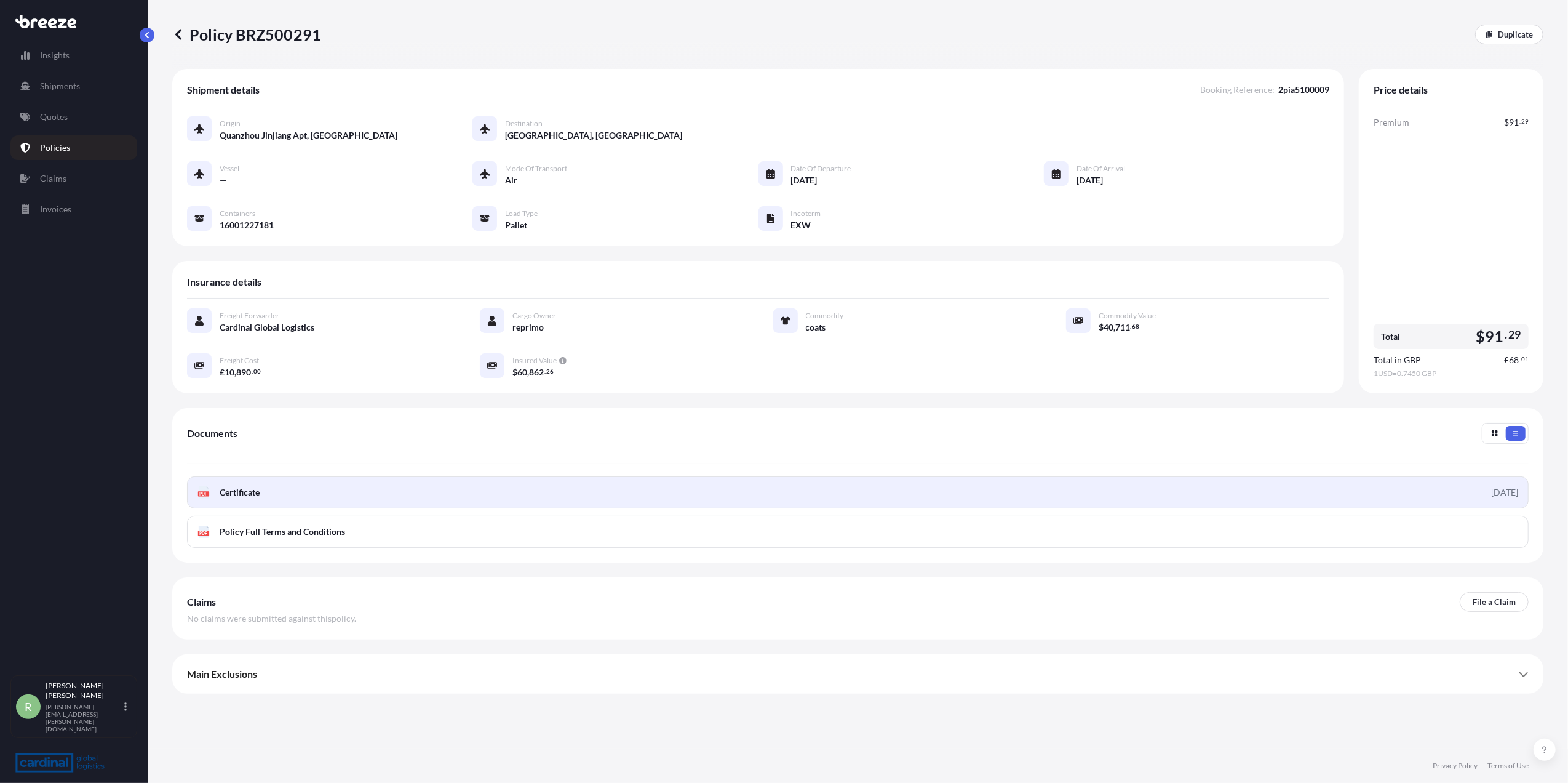
click at [273, 493] on link "PDF Certificate [DATE]" at bounding box center [858, 492] width 1342 height 32
